Goal: Check status

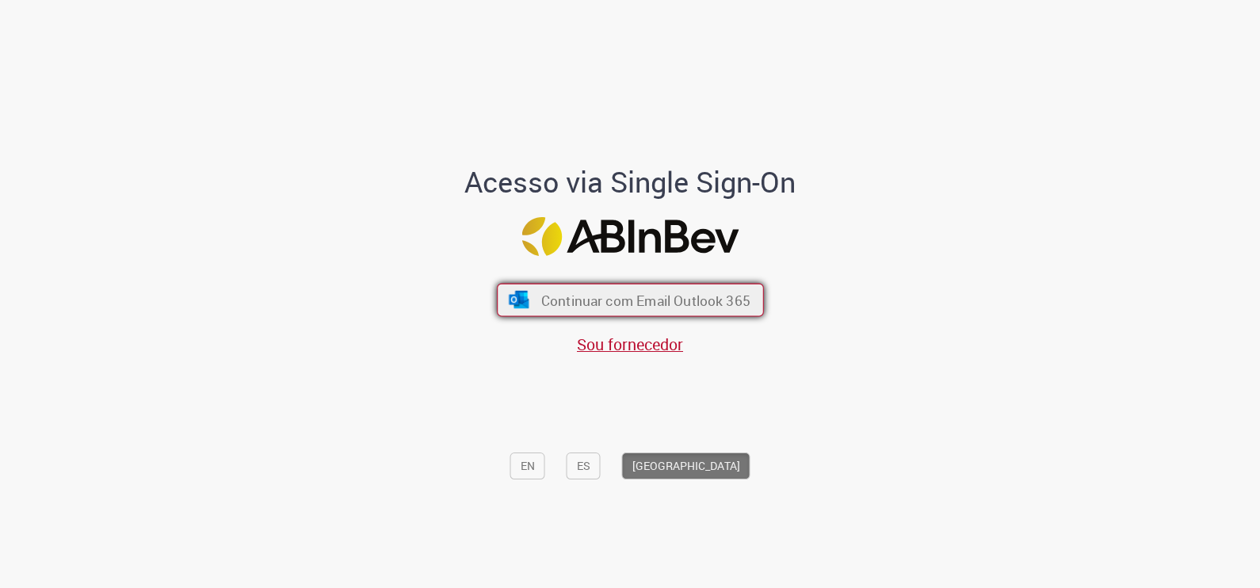
click at [684, 294] on span "Continuar com Email Outlook 365" at bounding box center [644, 300] width 209 height 18
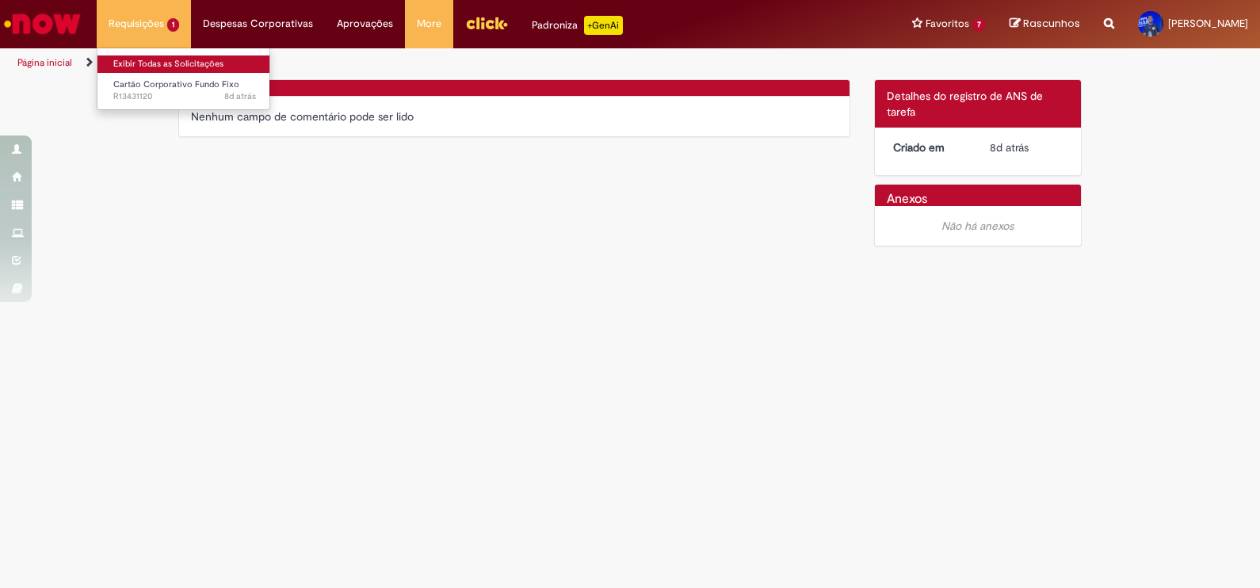
click at [143, 63] on link "Exibir Todas as Solicitações" at bounding box center [184, 63] width 174 height 17
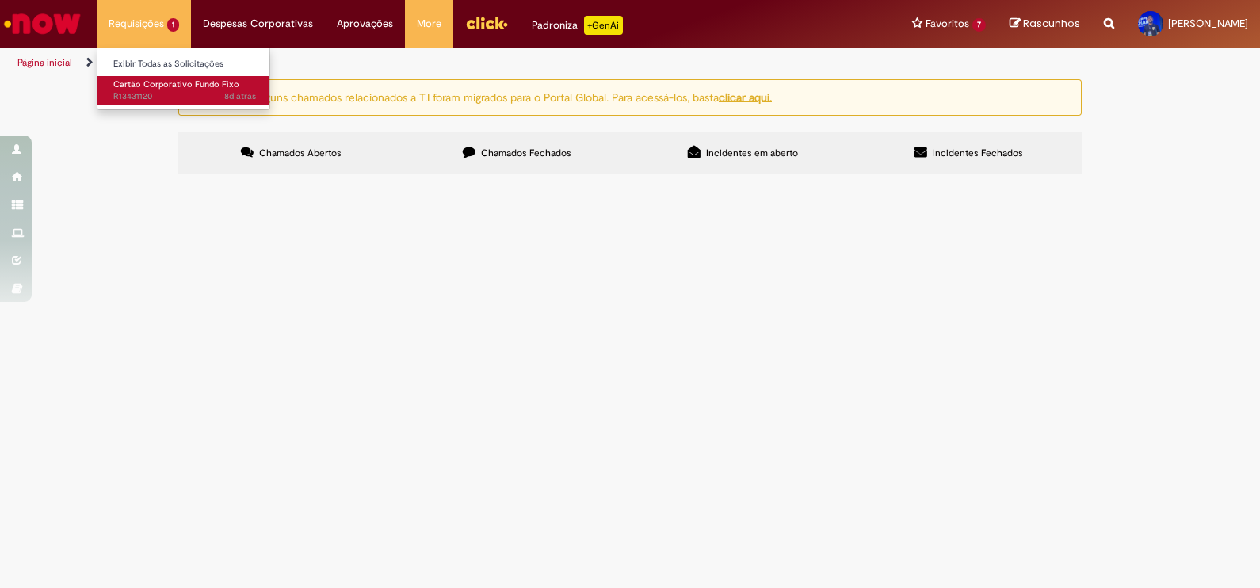
click at [158, 100] on span "8d atrás 8 dias atrás R13431120" at bounding box center [184, 96] width 143 height 13
